Goal: Task Accomplishment & Management: Manage account settings

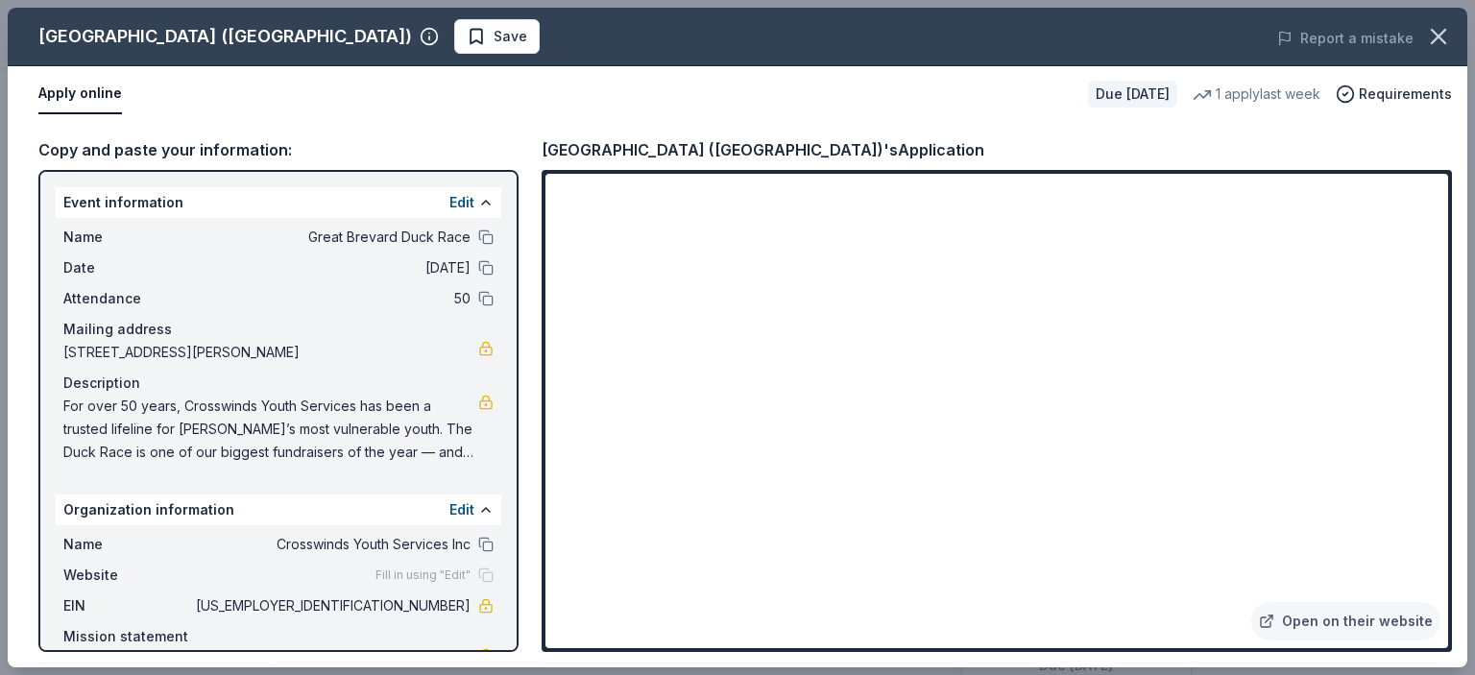
scroll to position [384, 0]
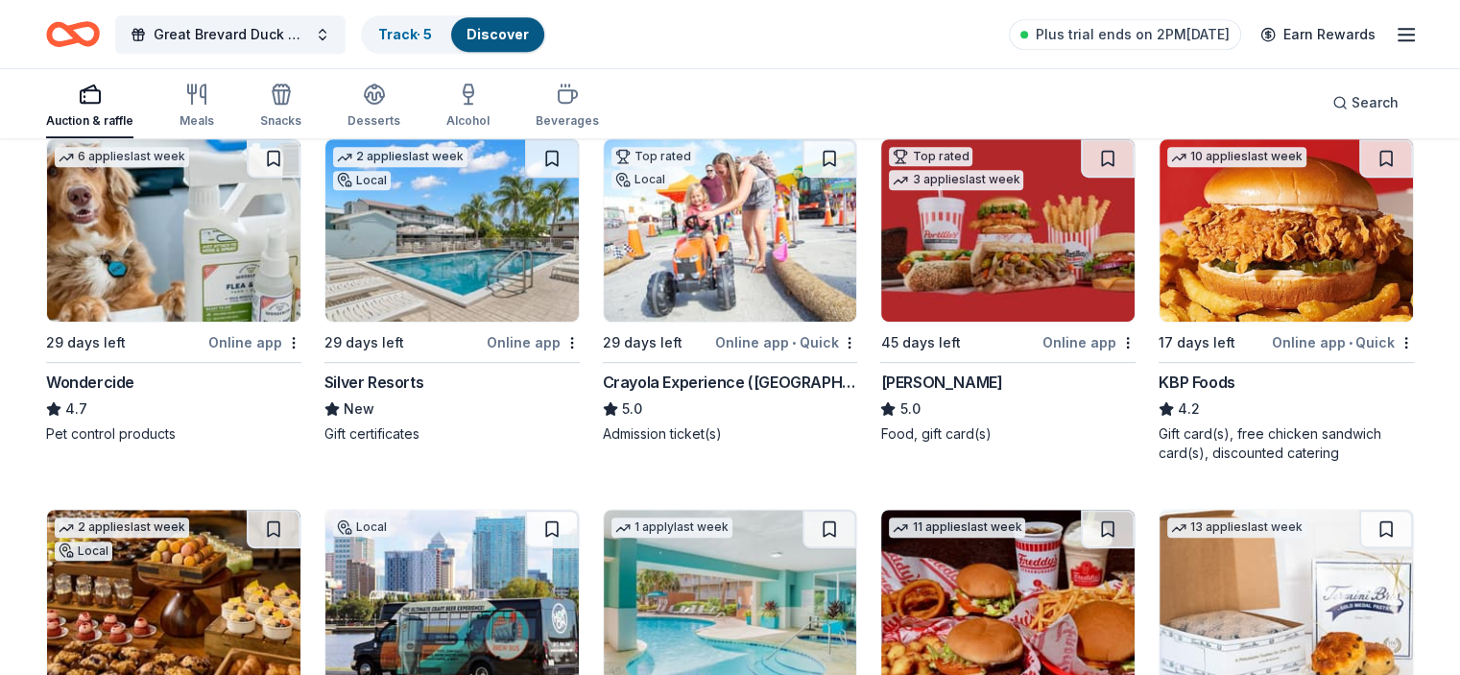
scroll to position [960, 0]
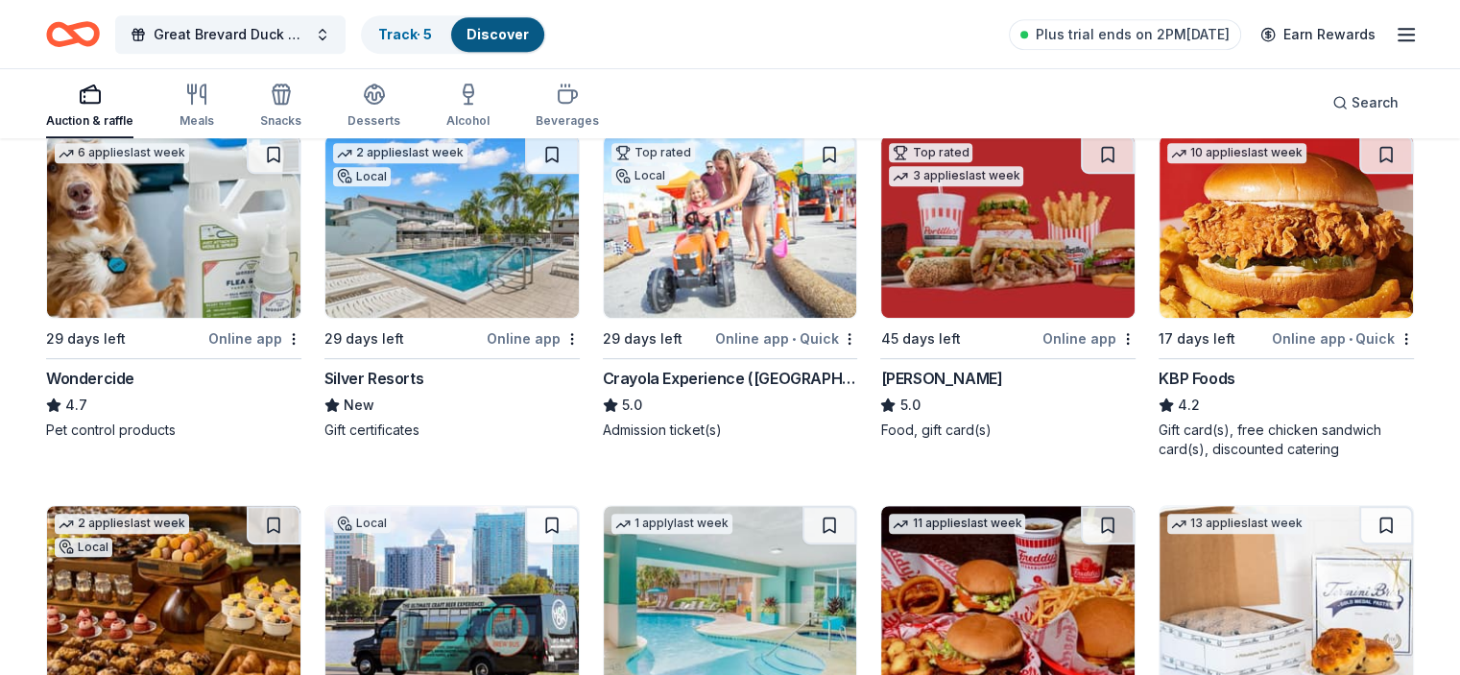
click at [472, 231] on img at bounding box center [451, 226] width 253 height 182
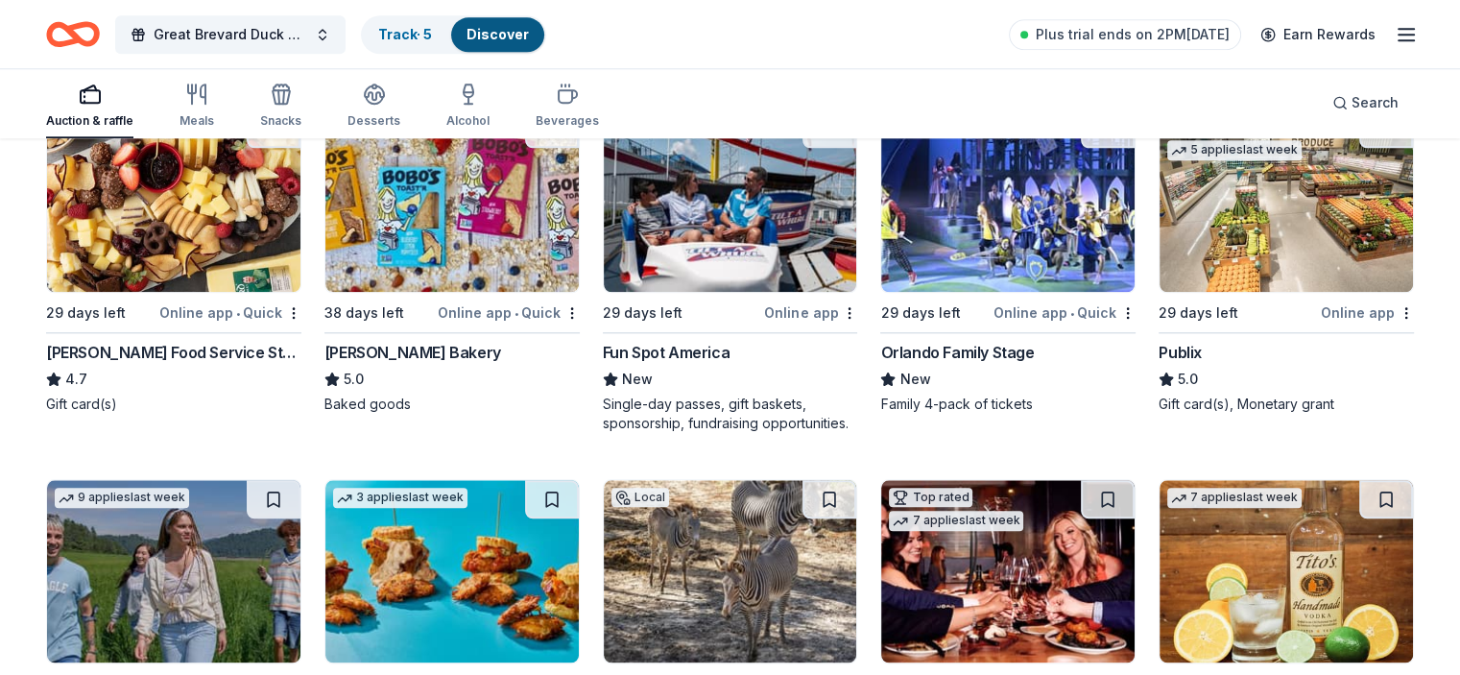
scroll to position [2112, 0]
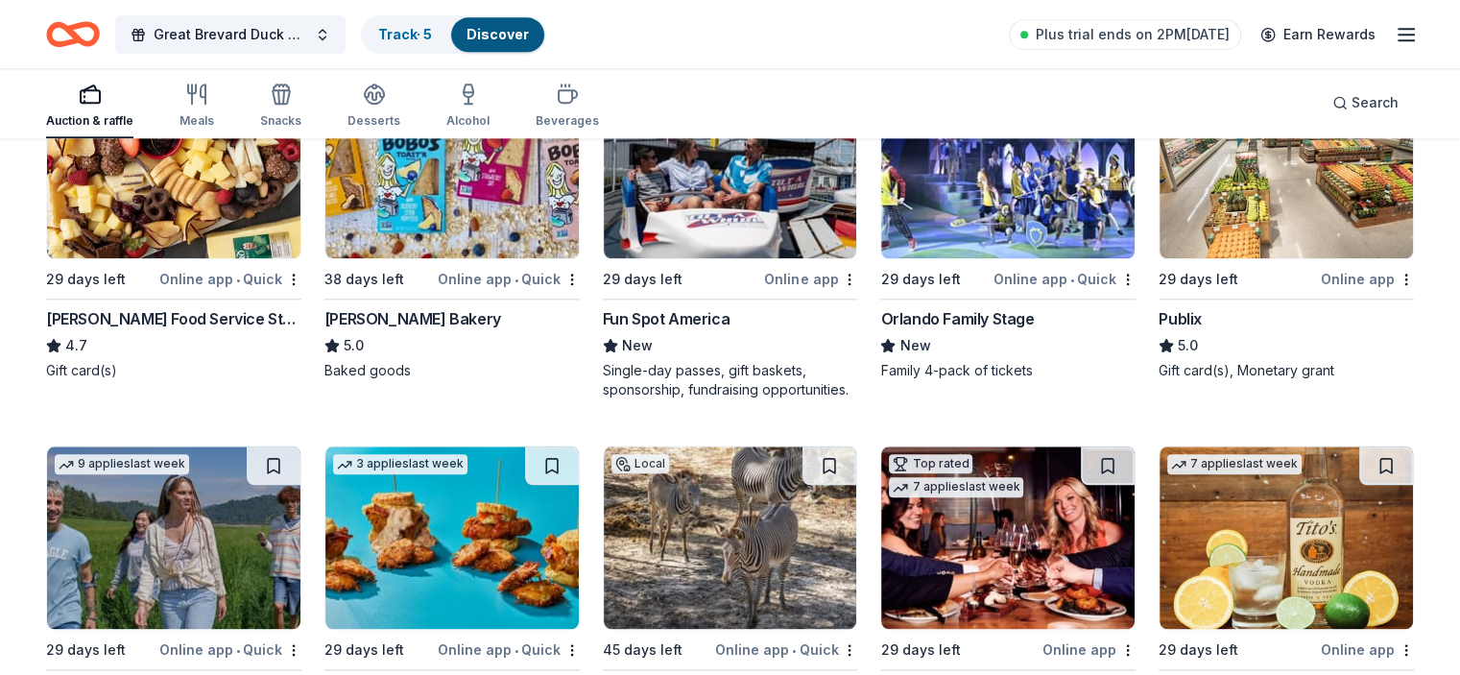
click at [682, 190] on img at bounding box center [730, 167] width 253 height 182
click at [426, 31] on link "Track · 5" at bounding box center [405, 34] width 54 height 16
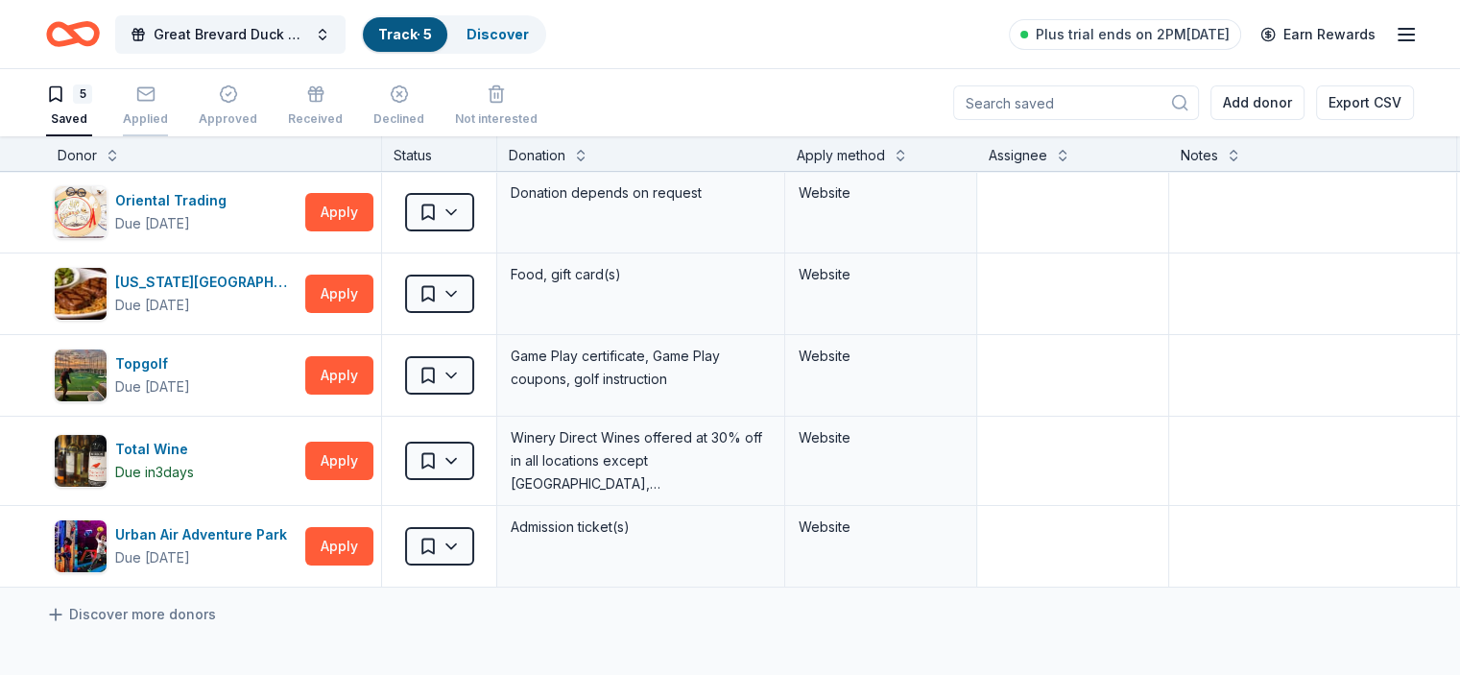
click at [154, 87] on rect "button" at bounding box center [145, 93] width 16 height 12
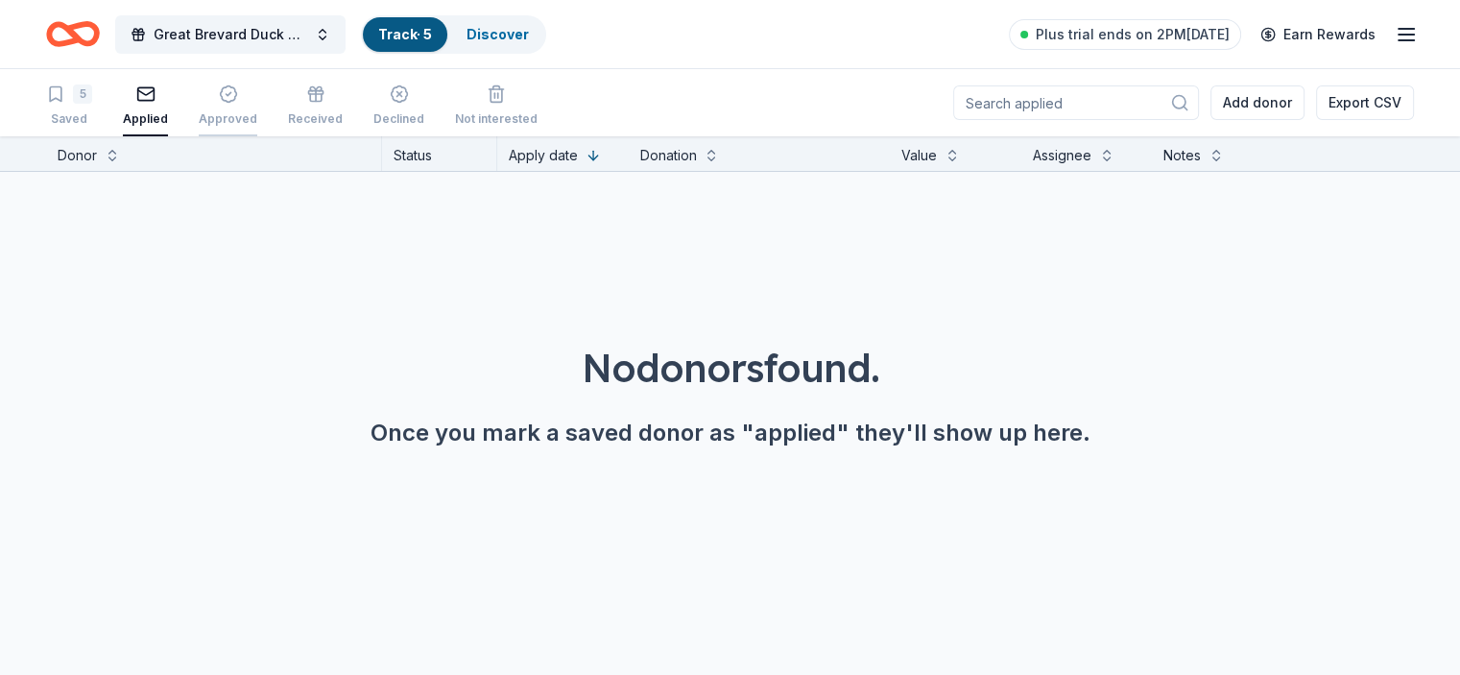
click at [257, 92] on div "button" at bounding box center [228, 93] width 59 height 19
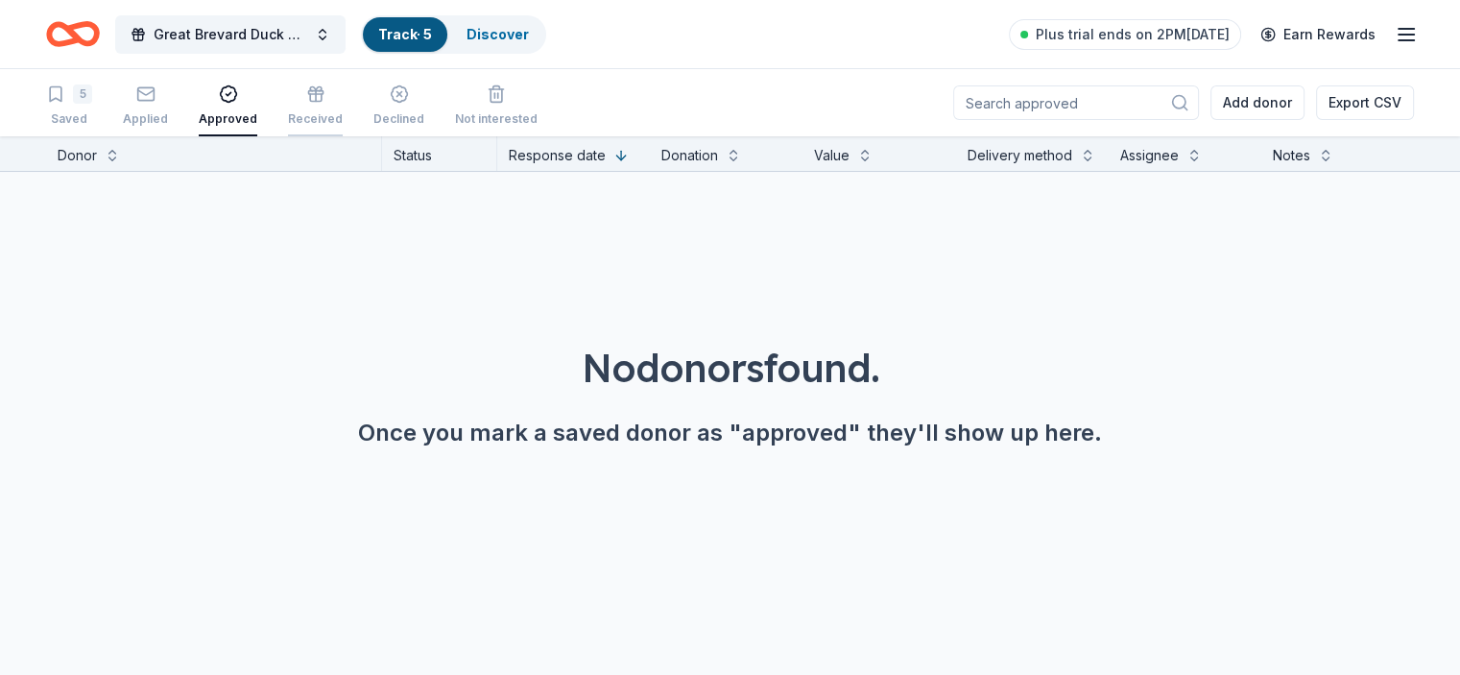
click at [343, 94] on div "button" at bounding box center [315, 93] width 55 height 19
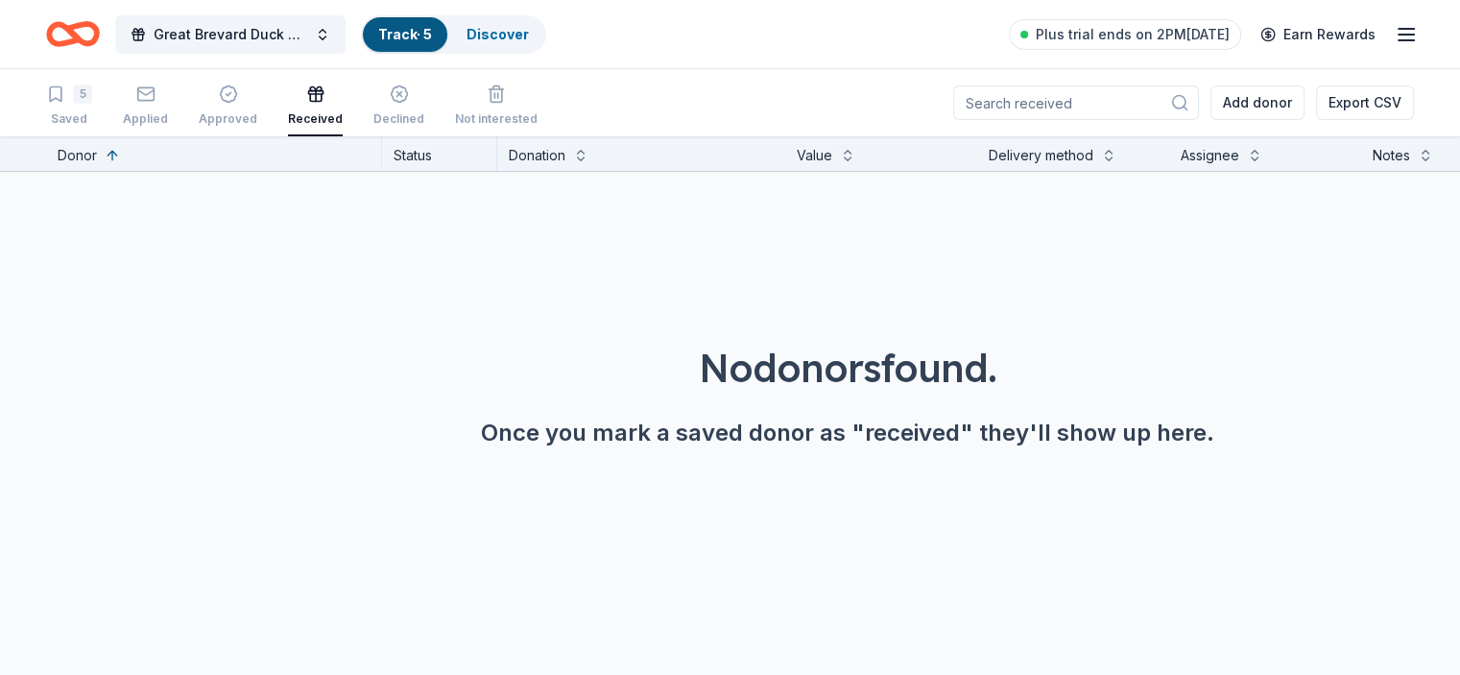
click at [100, 34] on icon "Home" at bounding box center [73, 34] width 54 height 45
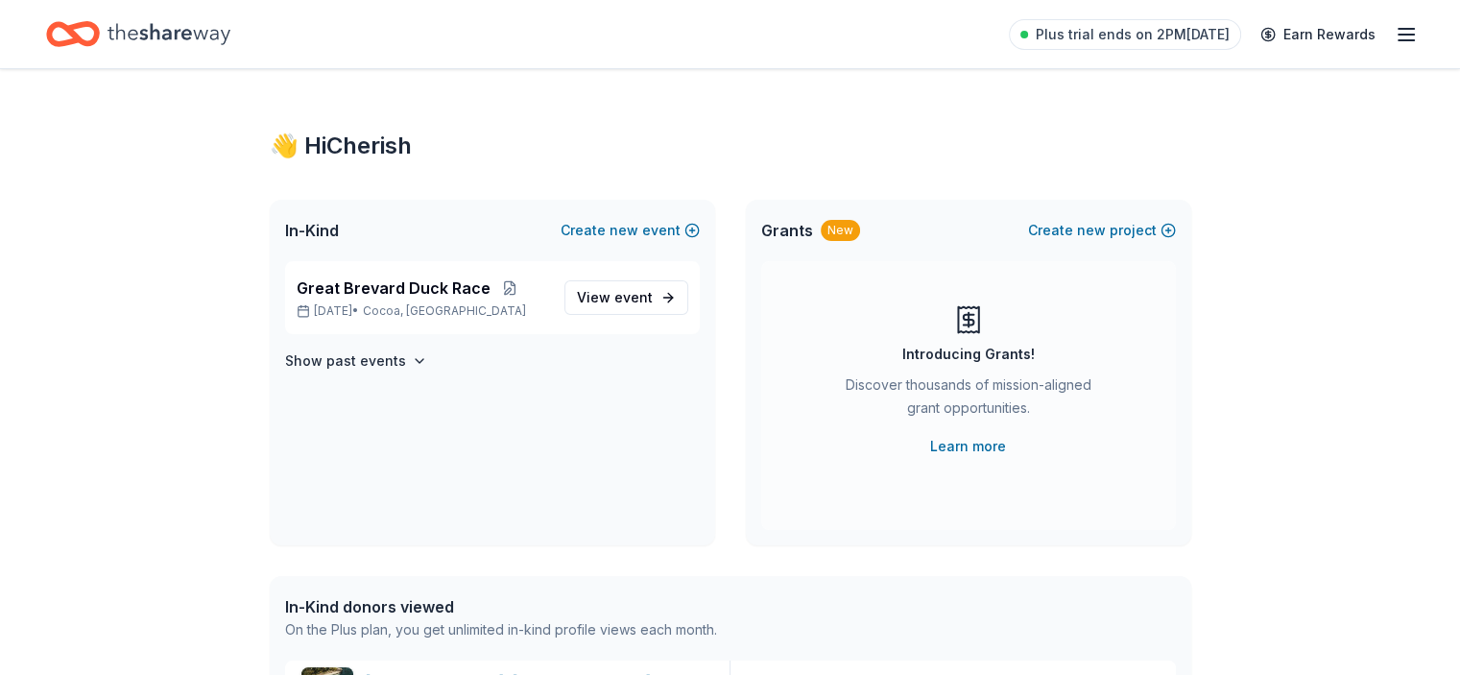
click at [192, 22] on icon "Home" at bounding box center [169, 33] width 123 height 39
click at [1395, 36] on icon "button" at bounding box center [1406, 34] width 23 height 23
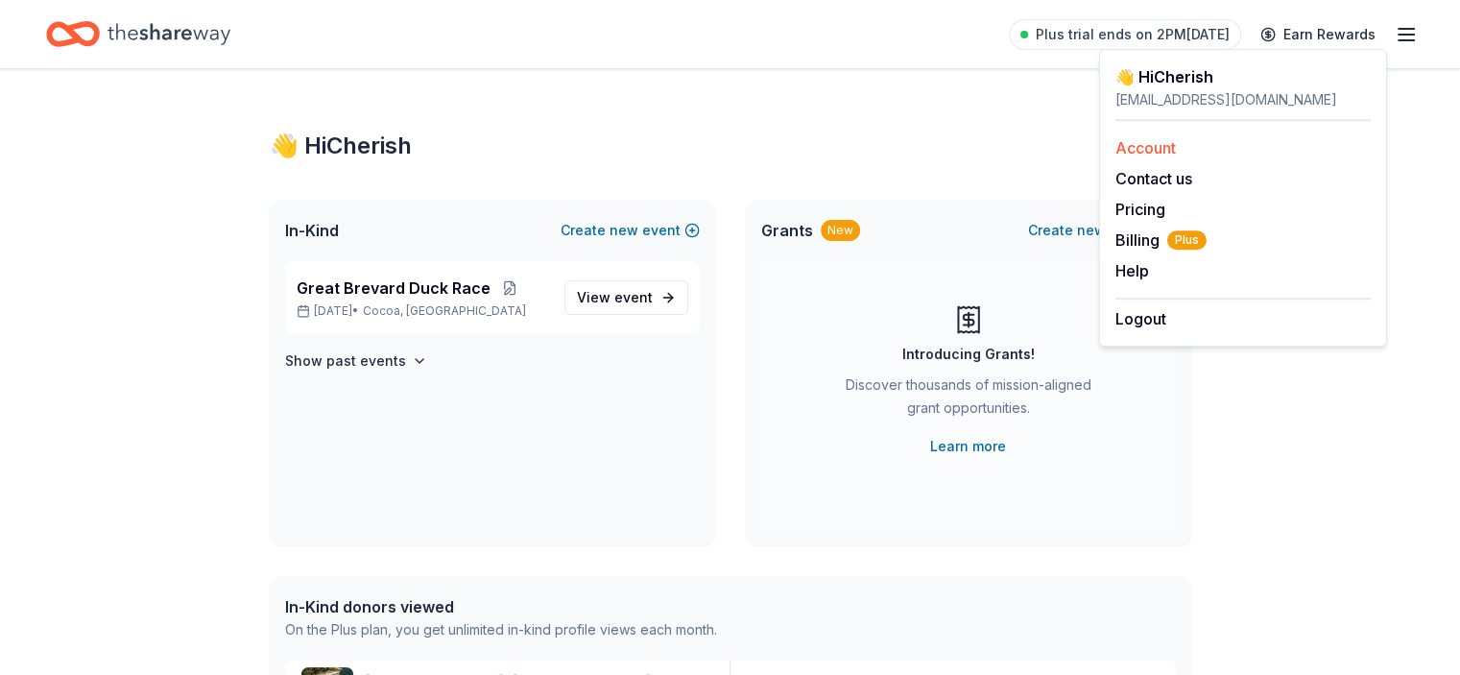
click at [1142, 145] on link "Account" at bounding box center [1146, 147] width 60 height 19
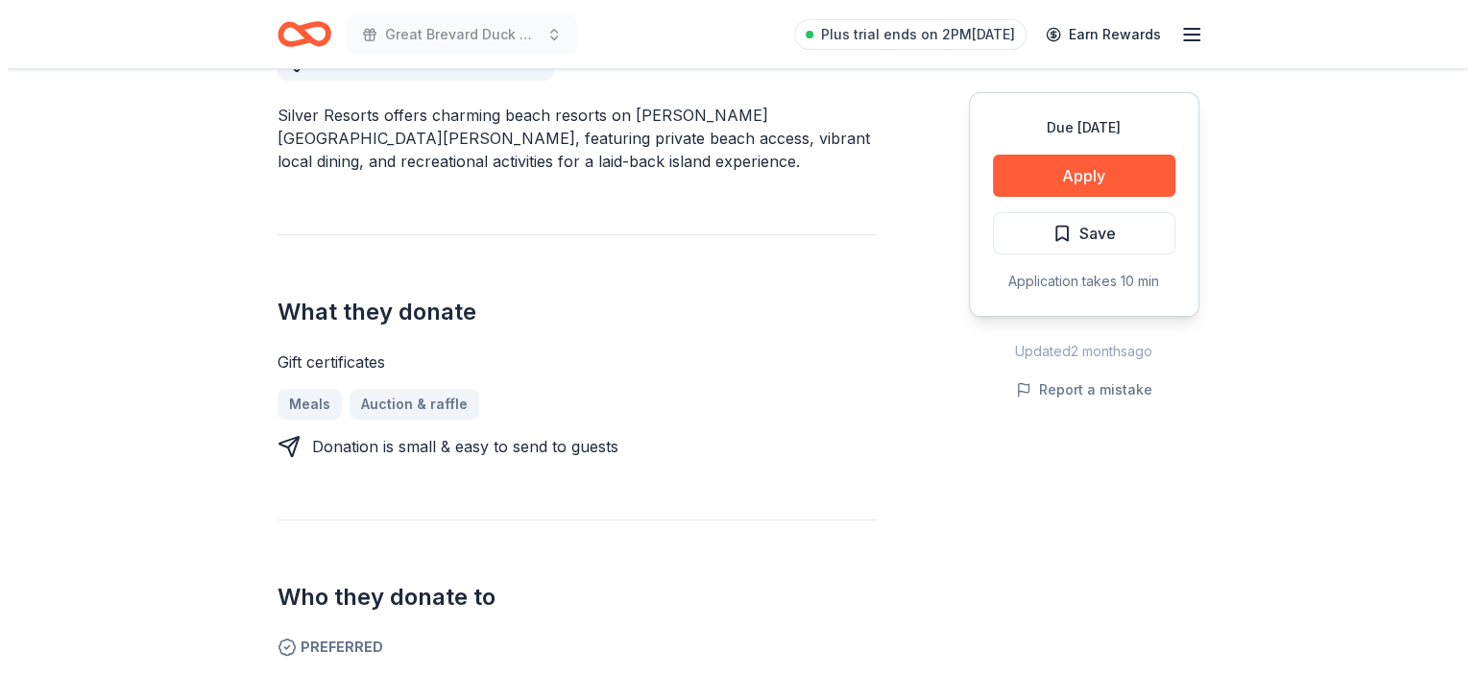
scroll to position [672, 0]
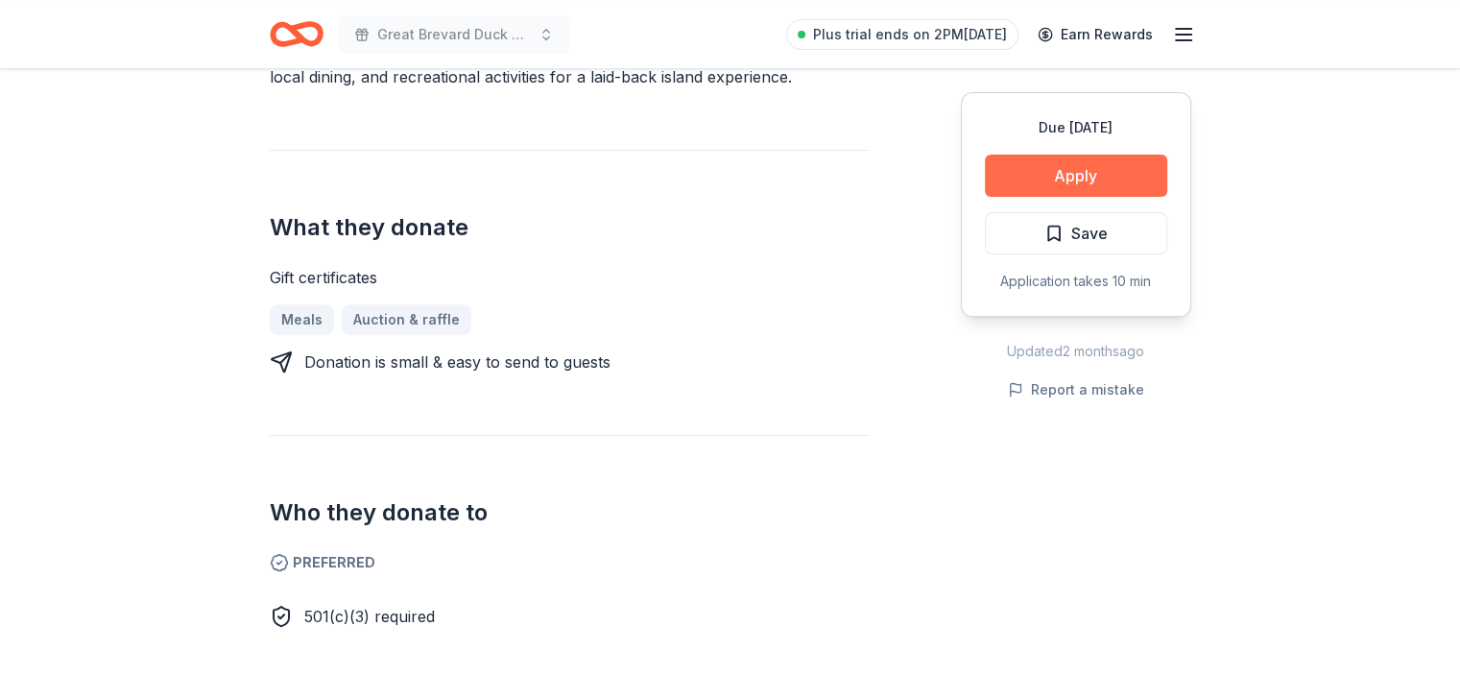
click at [1031, 180] on button "Apply" at bounding box center [1076, 176] width 182 height 42
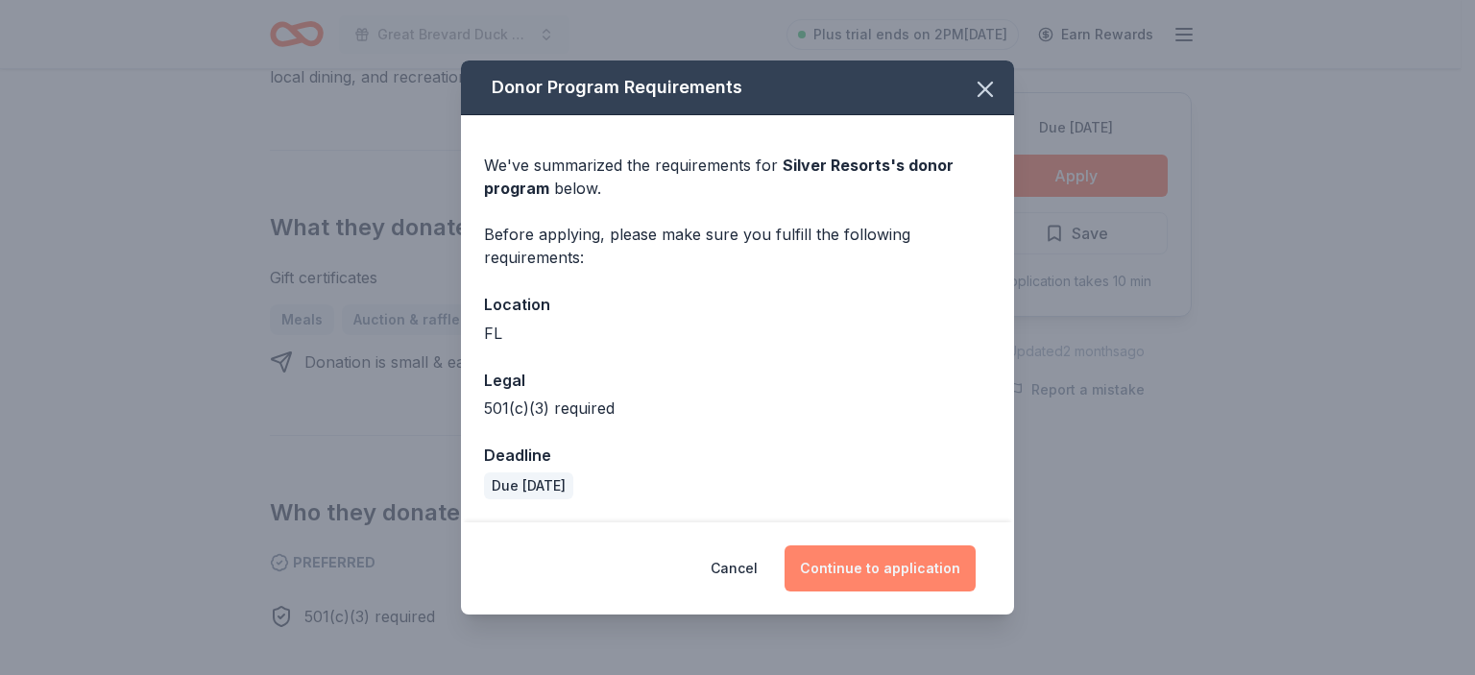
click at [883, 548] on button "Continue to application" at bounding box center [879, 568] width 191 height 46
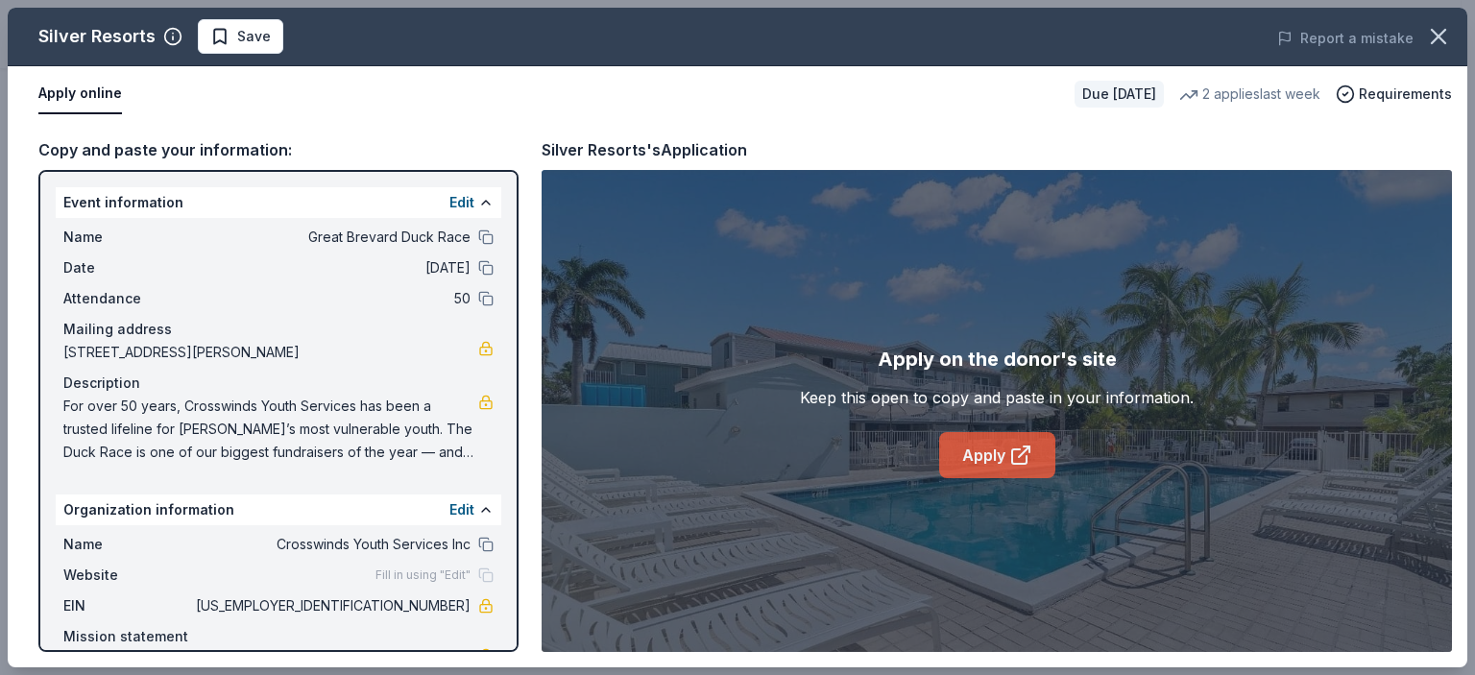
click at [968, 463] on link "Apply" at bounding box center [997, 455] width 116 height 46
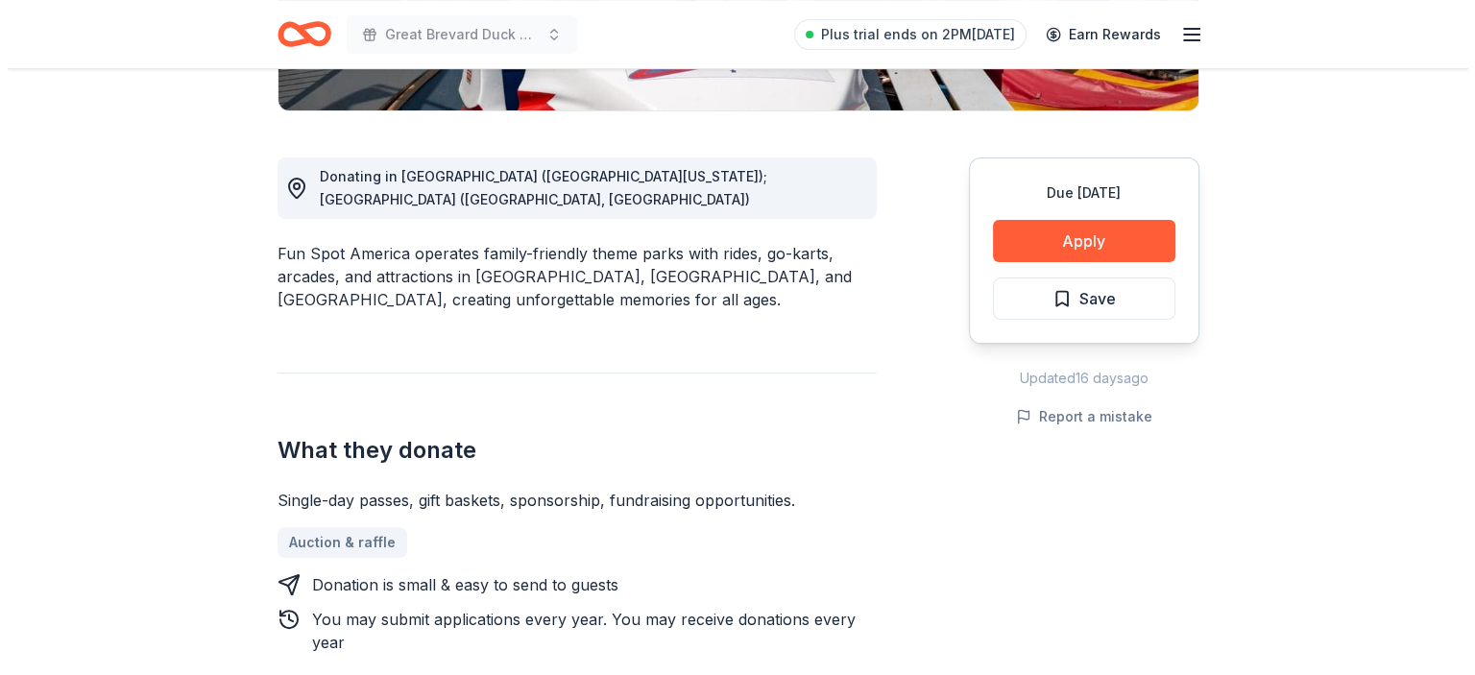
scroll to position [480, 0]
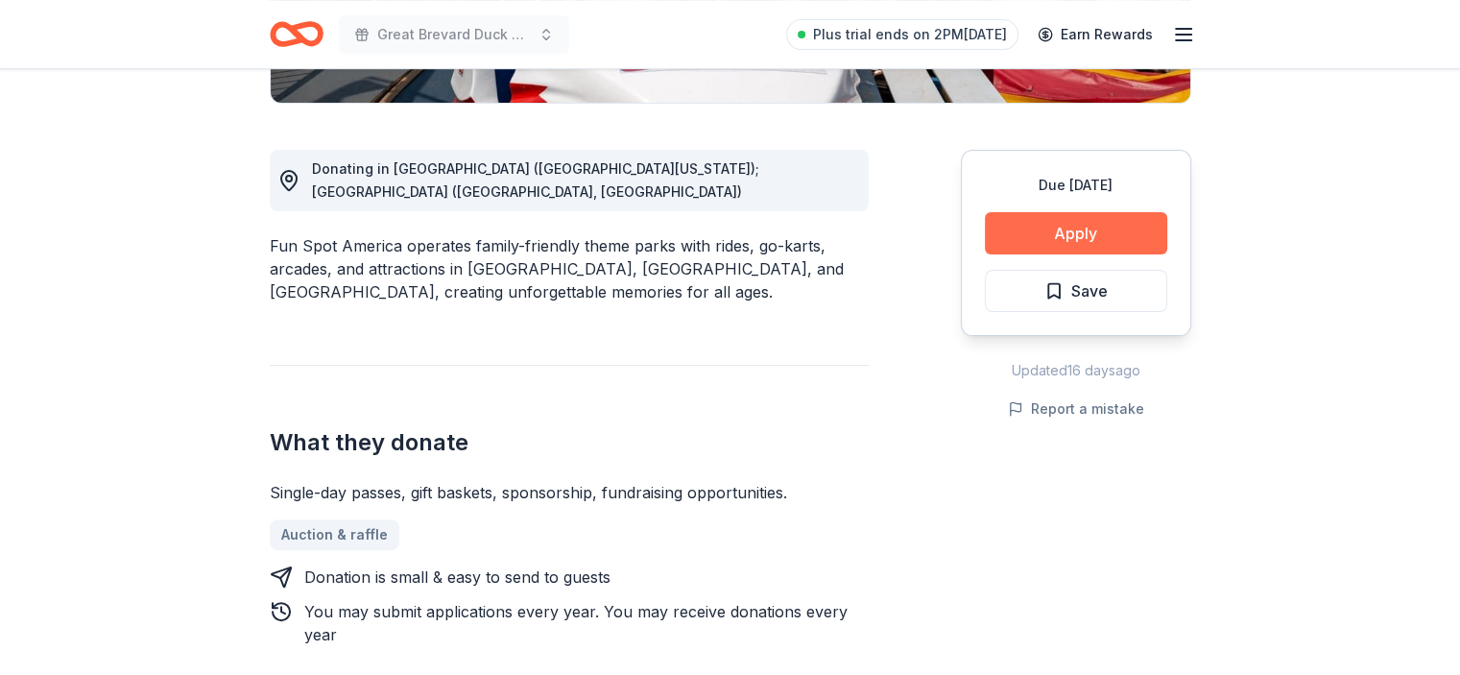
click at [1094, 216] on button "Apply" at bounding box center [1076, 233] width 182 height 42
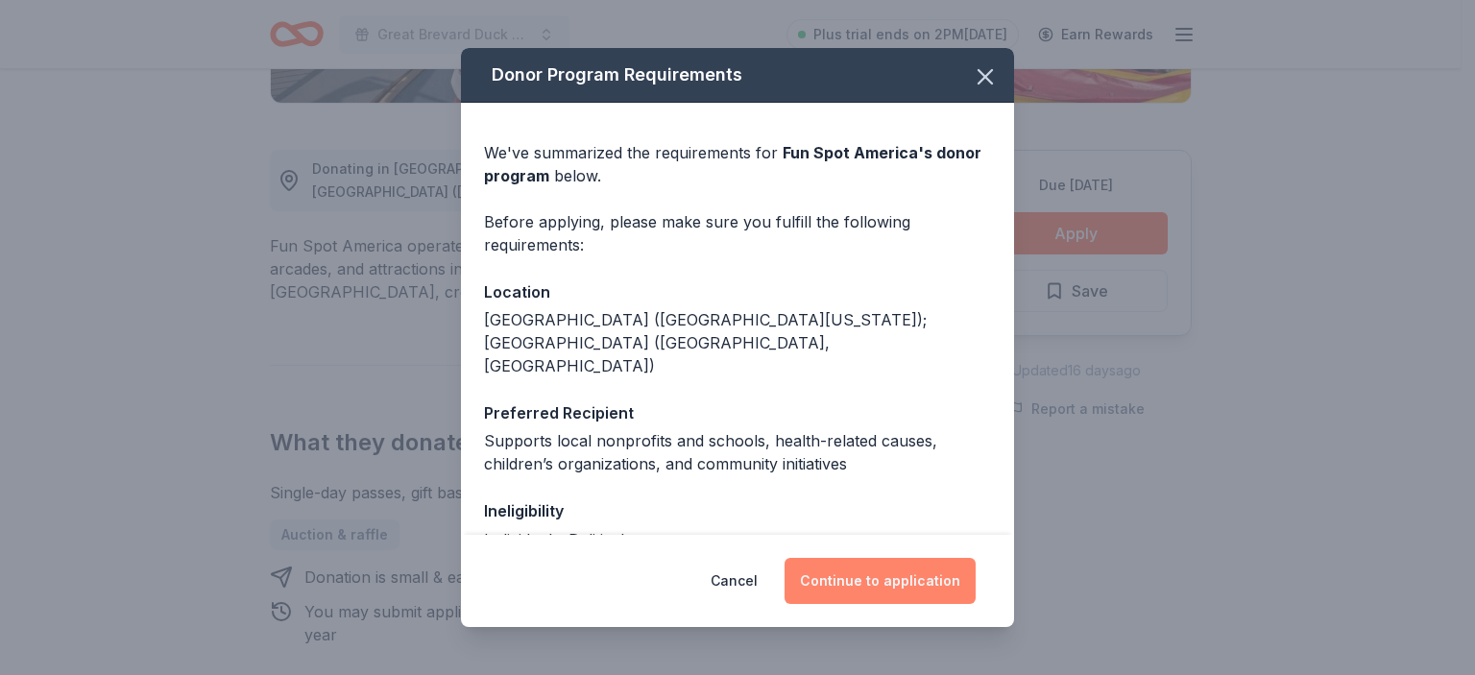
click at [885, 584] on button "Continue to application" at bounding box center [879, 581] width 191 height 46
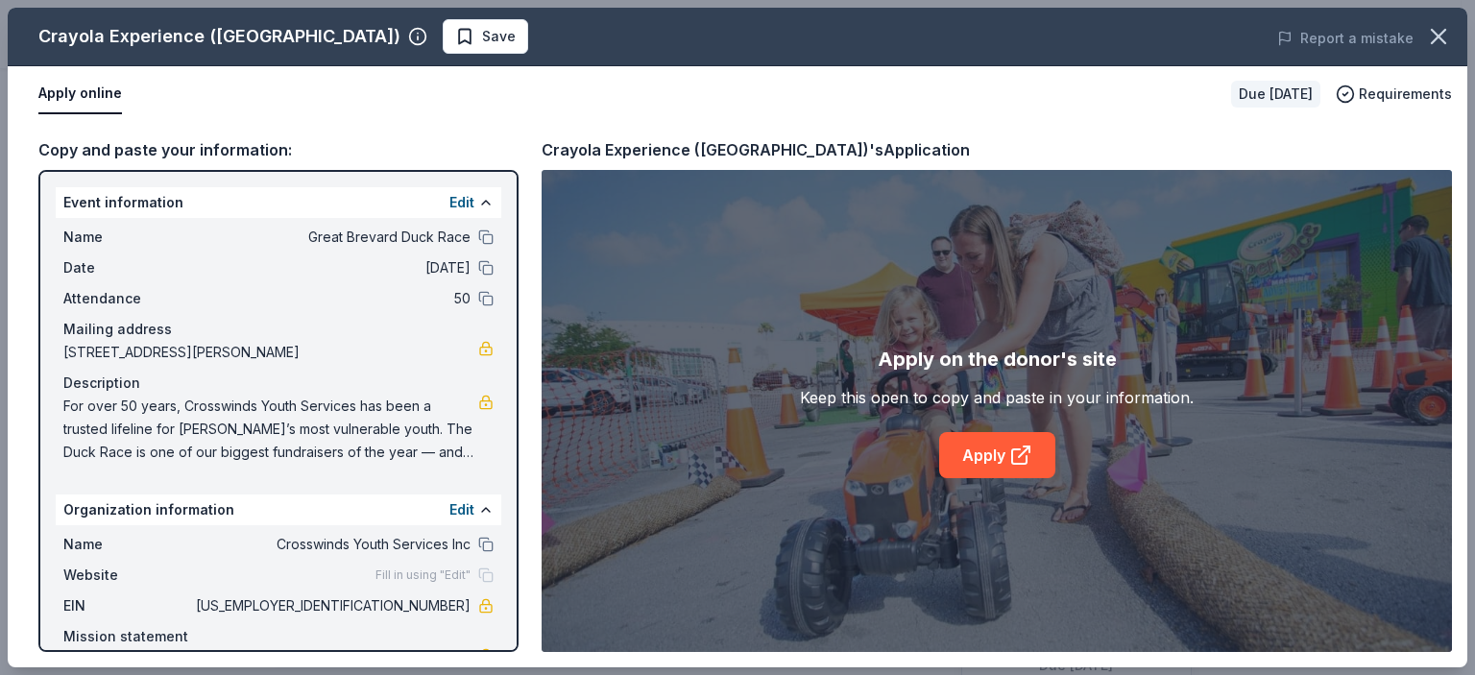
scroll to position [384, 0]
